Goal: Find specific page/section: Find specific page/section

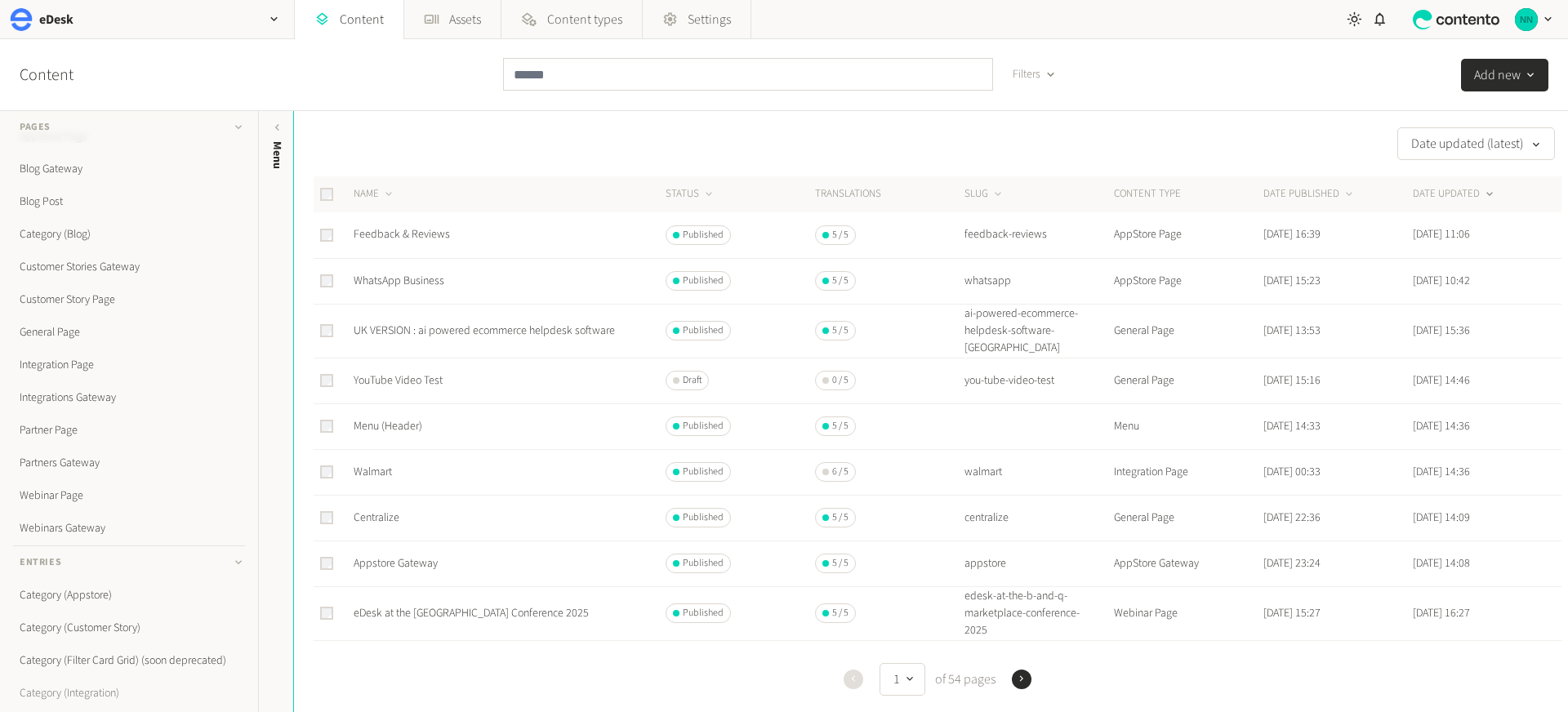
scroll to position [320, 0]
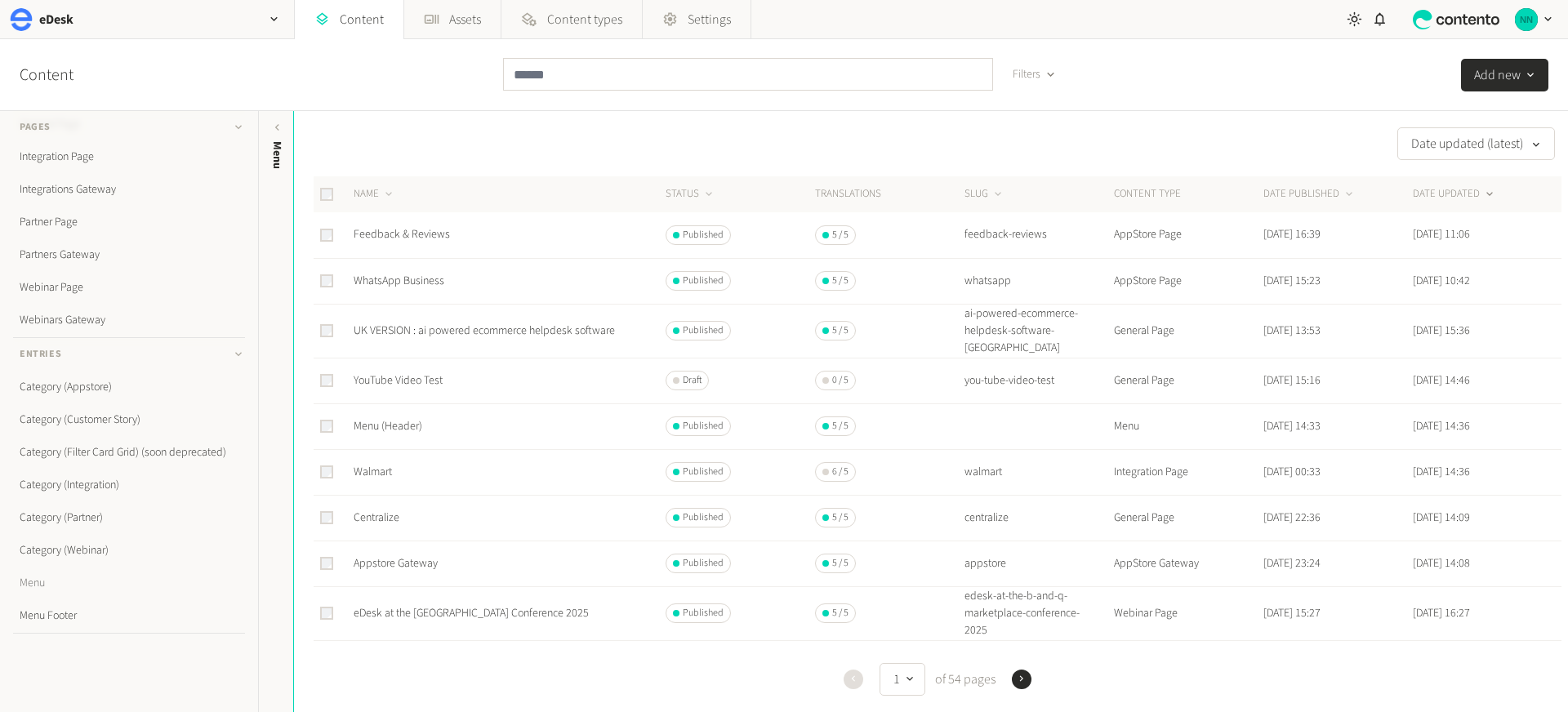
click at [44, 576] on link "Menu" at bounding box center [128, 583] width 232 height 33
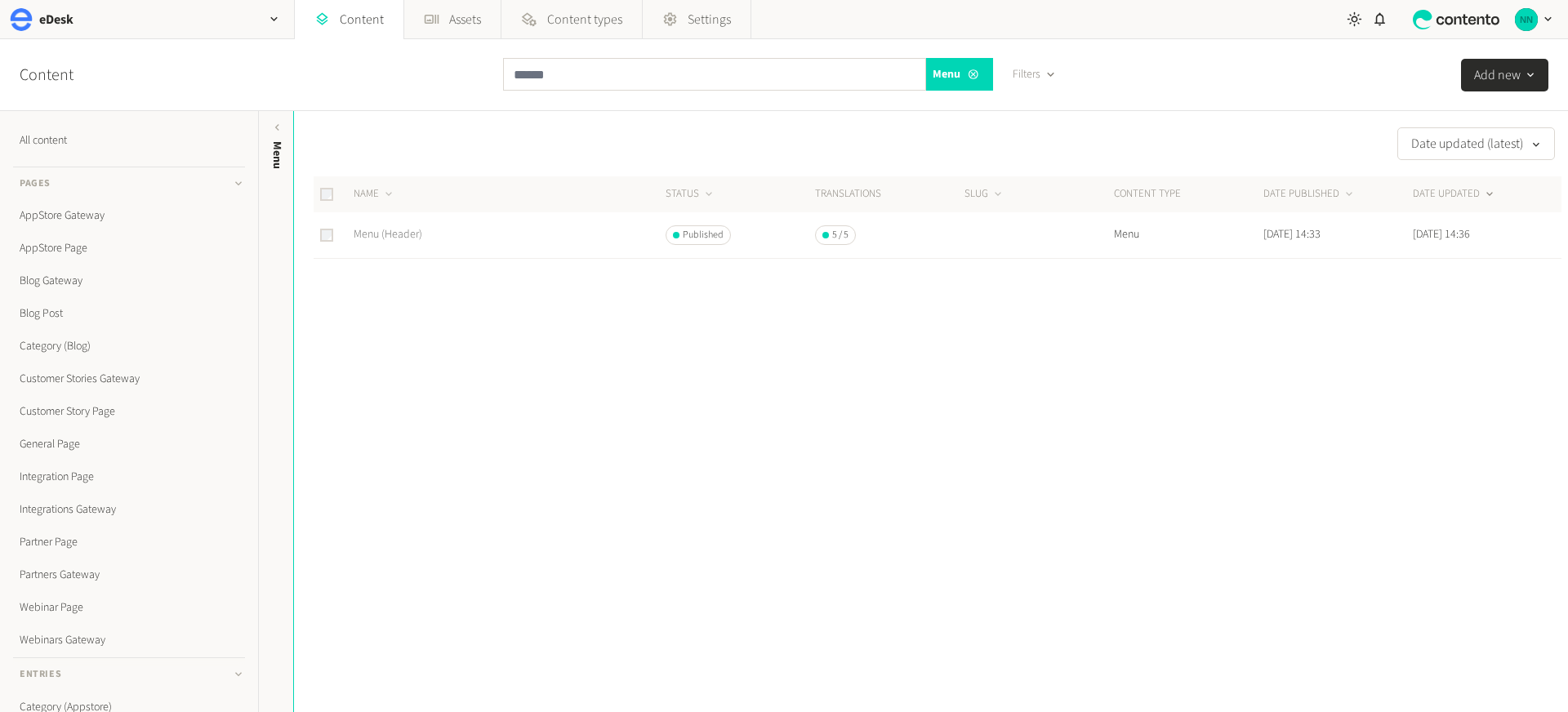
click at [411, 229] on link "Menu (Header)" at bounding box center [388, 233] width 69 height 16
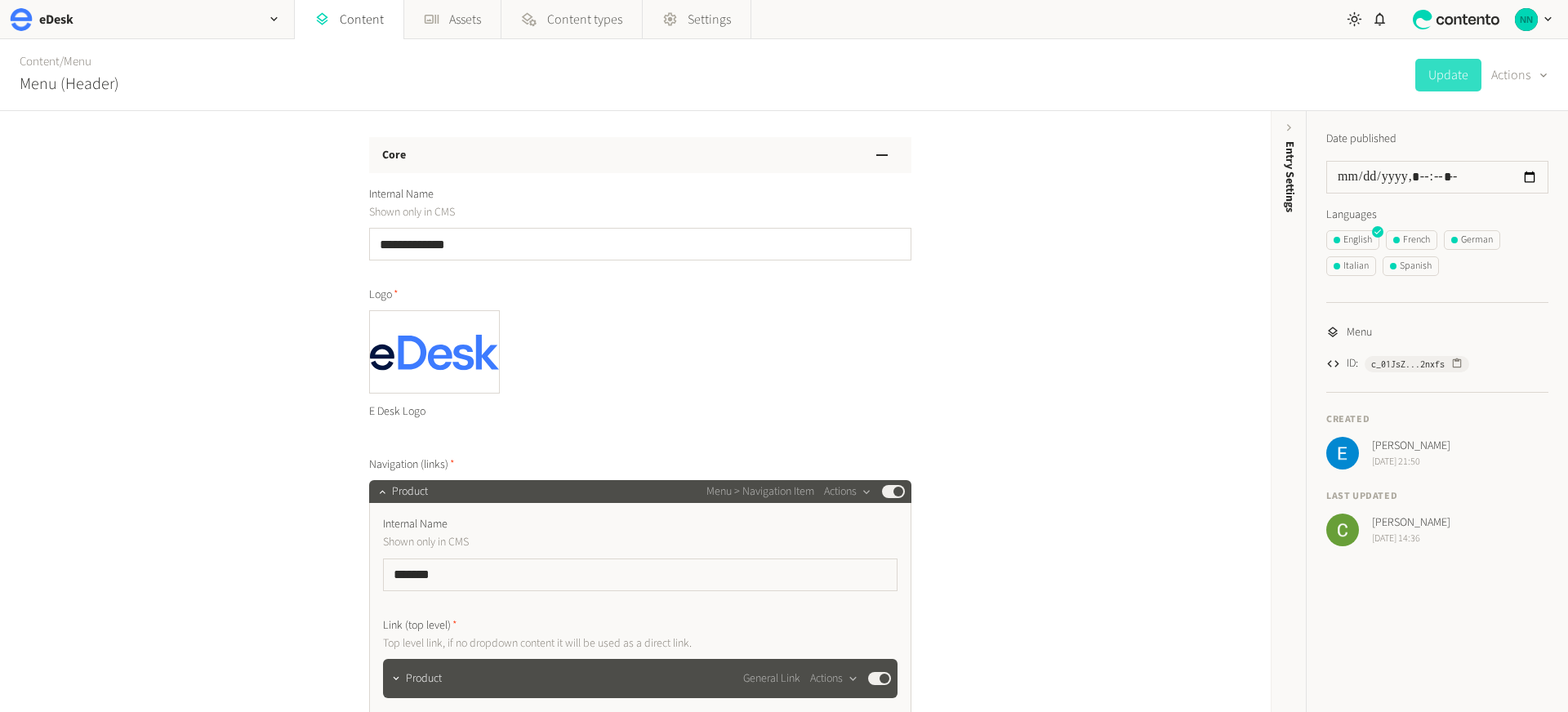
scroll to position [590, 0]
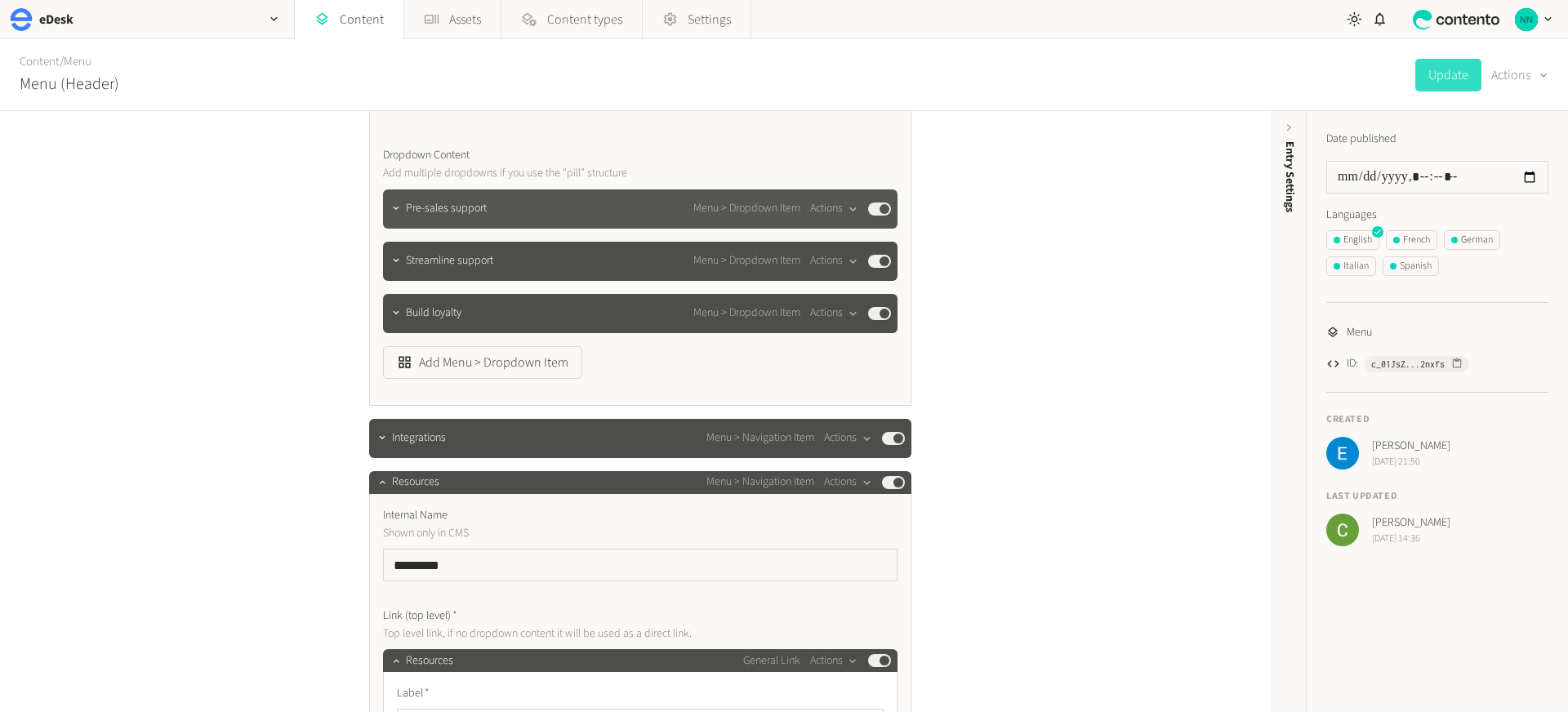
click at [413, 207] on span "Pre-sales support" at bounding box center [446, 208] width 80 height 17
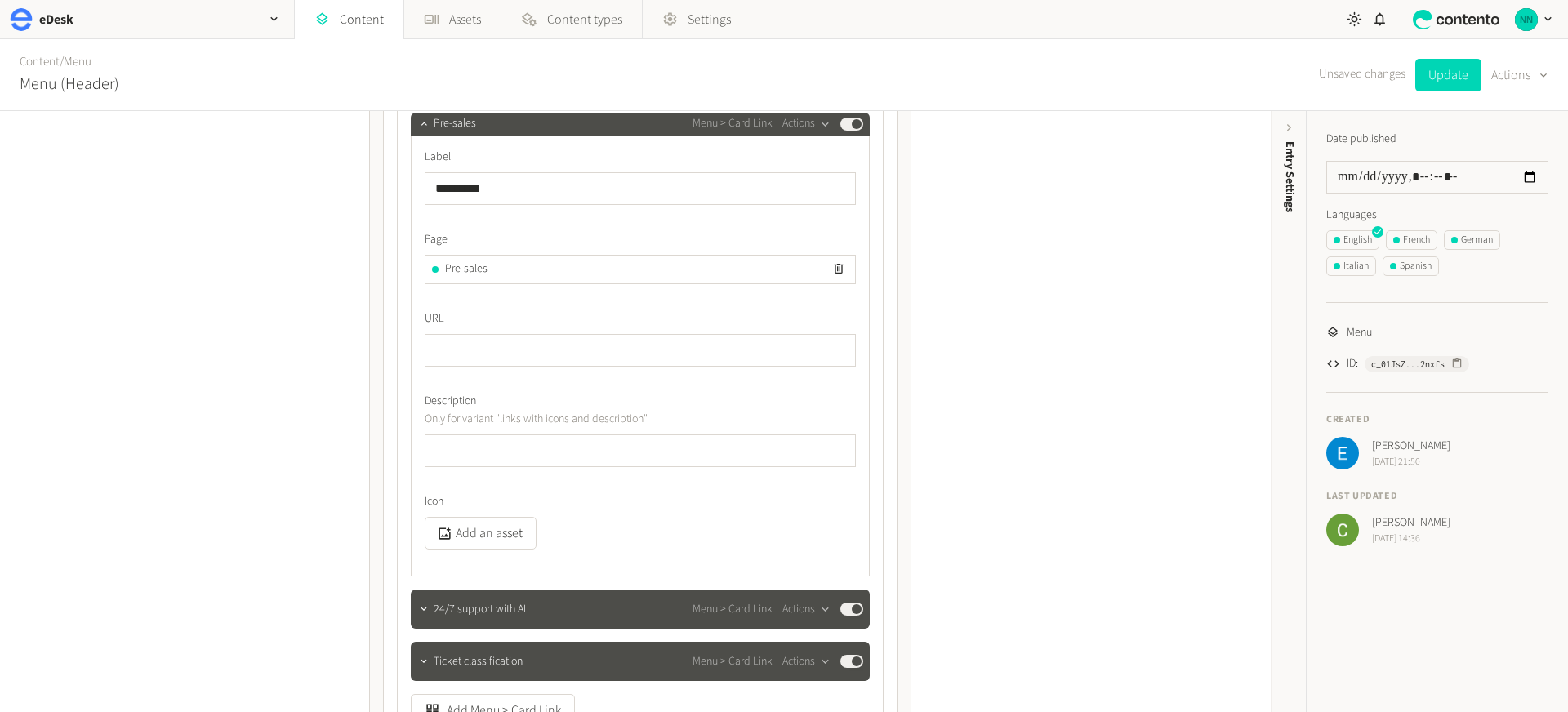
scroll to position [1236, 0]
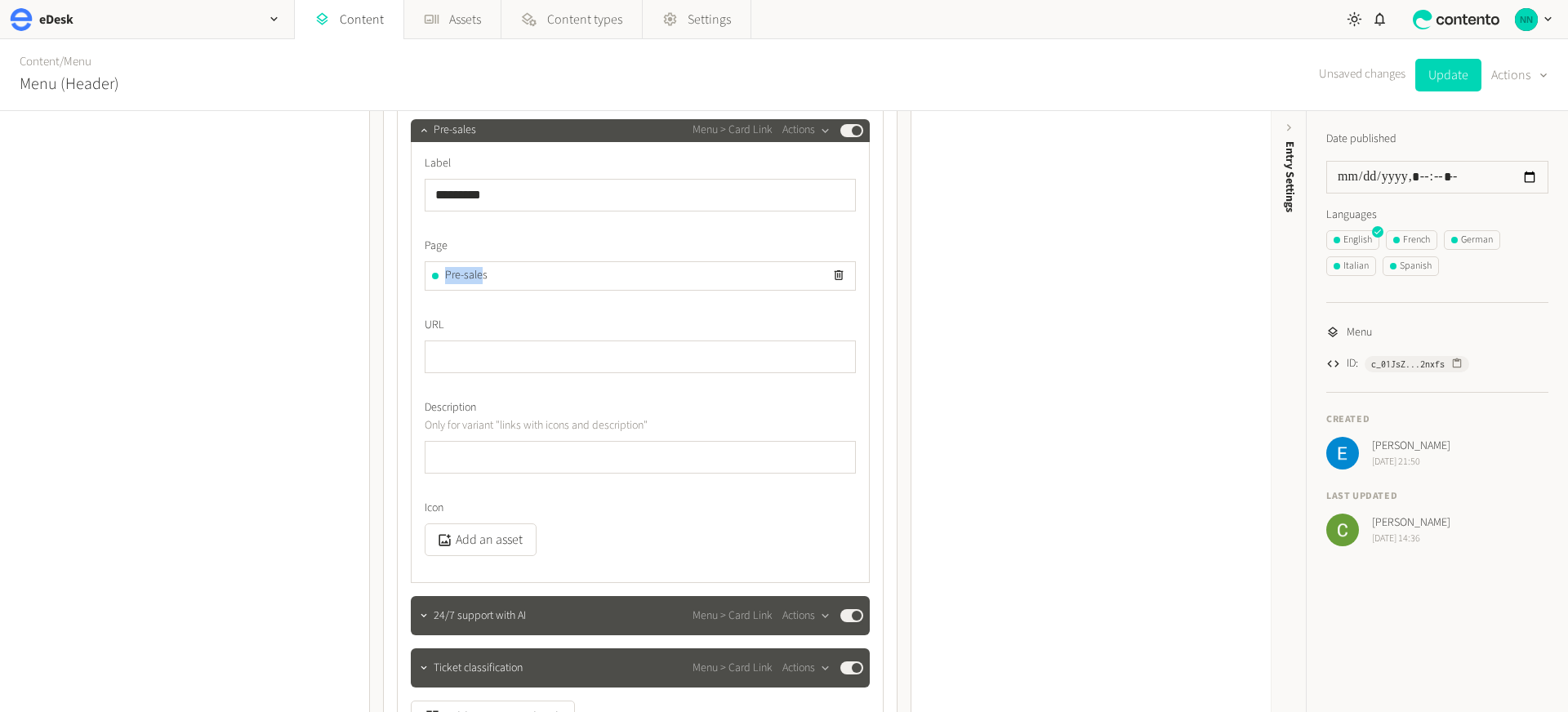
drag, startPoint x: 439, startPoint y: 273, endPoint x: 481, endPoint y: 274, distance: 42.0
click at [481, 274] on div "Pre-sales" at bounding box center [640, 276] width 429 height 28
click at [425, 275] on div "Pre-sales" at bounding box center [640, 276] width 429 height 28
